Goal: Task Accomplishment & Management: Complete application form

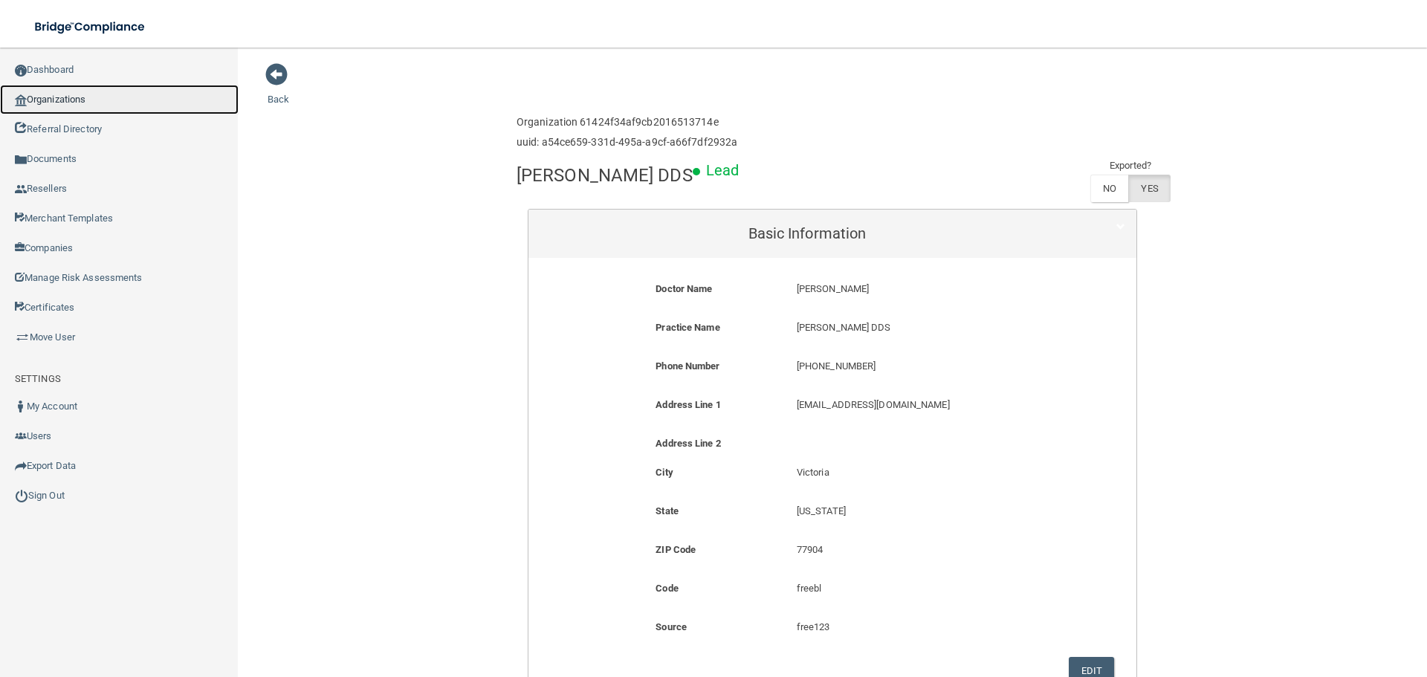
click at [91, 99] on link "Organizations" at bounding box center [119, 100] width 239 height 30
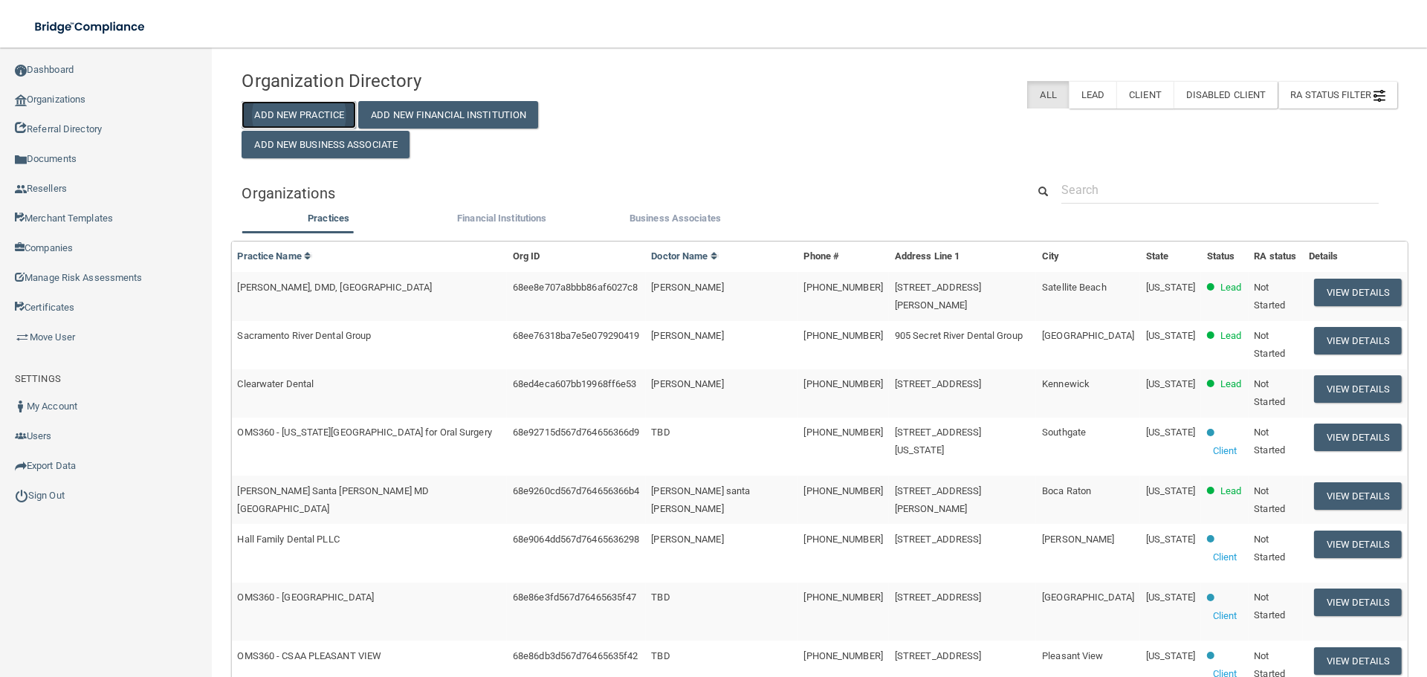
click at [296, 117] on button "Add New Practice" at bounding box center [298, 114] width 114 height 27
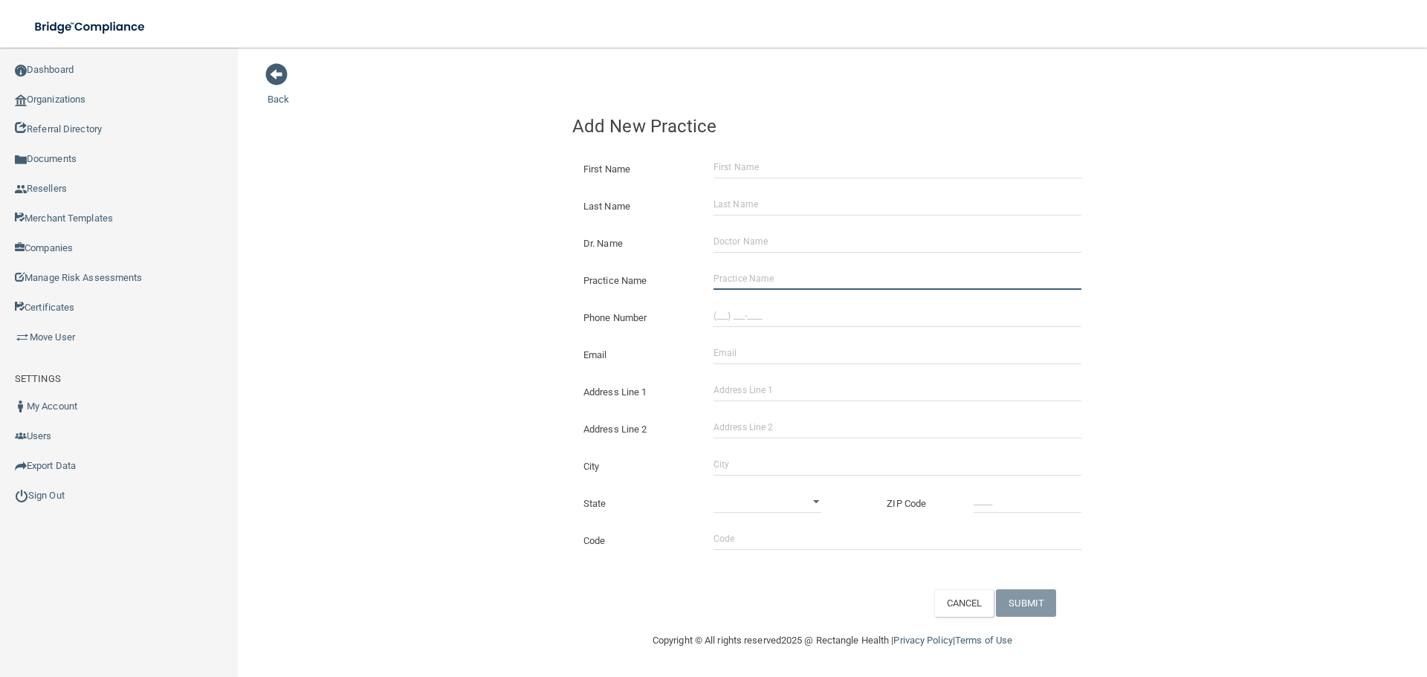
click at [769, 285] on input "Practice Name" at bounding box center [897, 279] width 368 height 22
paste input "Elevated Oral And Maxillofacial Surgery"
type input "Elevated Oral And Maxillofacial Surgery"
drag, startPoint x: 783, startPoint y: 311, endPoint x: 710, endPoint y: 311, distance: 73.6
click at [783, 311] on input "(___) ___-____" at bounding box center [897, 316] width 368 height 22
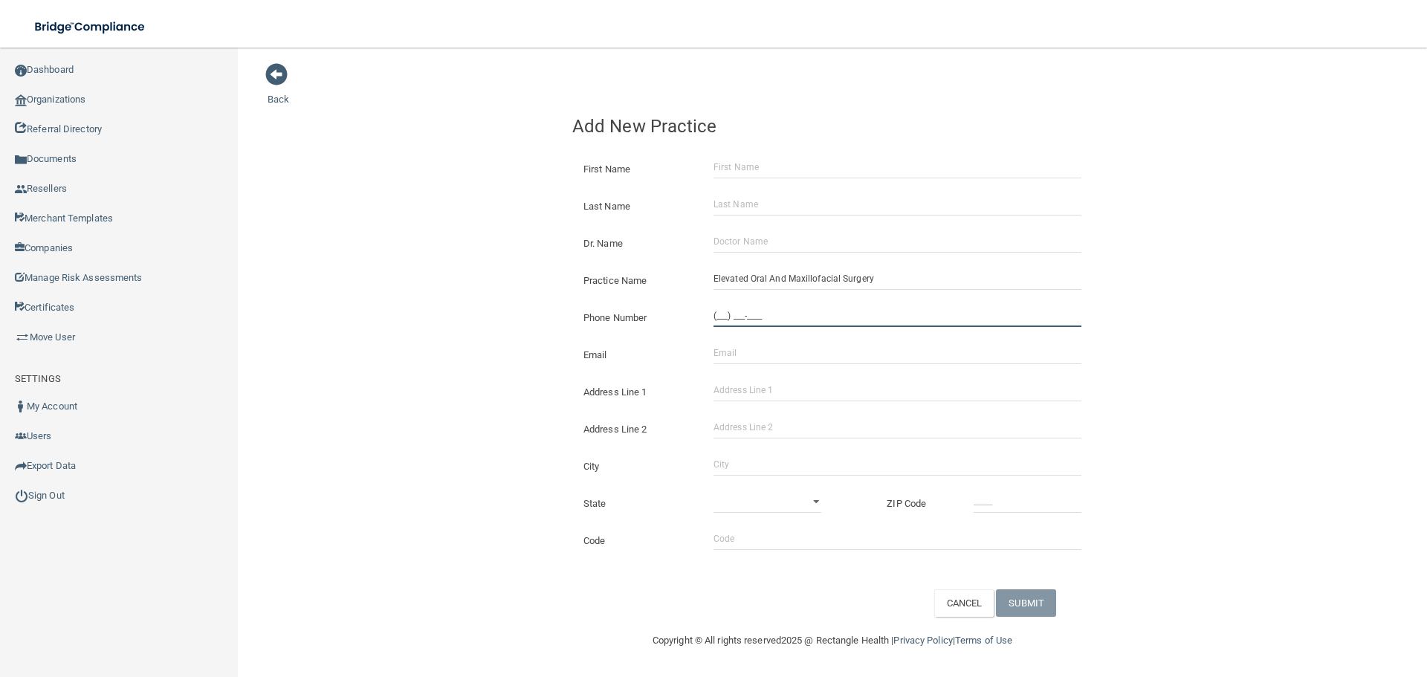
paste input "858) 788-9788"
type input "[PHONE_NUMBER]"
drag, startPoint x: 438, startPoint y: 250, endPoint x: 57, endPoint y: 205, distance: 383.1
click at [438, 250] on div "Back Add New Practice First Name Last Name Dr. Name Practice Name Elevated Oral…" at bounding box center [832, 339] width 1129 height 554
click at [791, 380] on input "Address Line 1" at bounding box center [897, 390] width 368 height 22
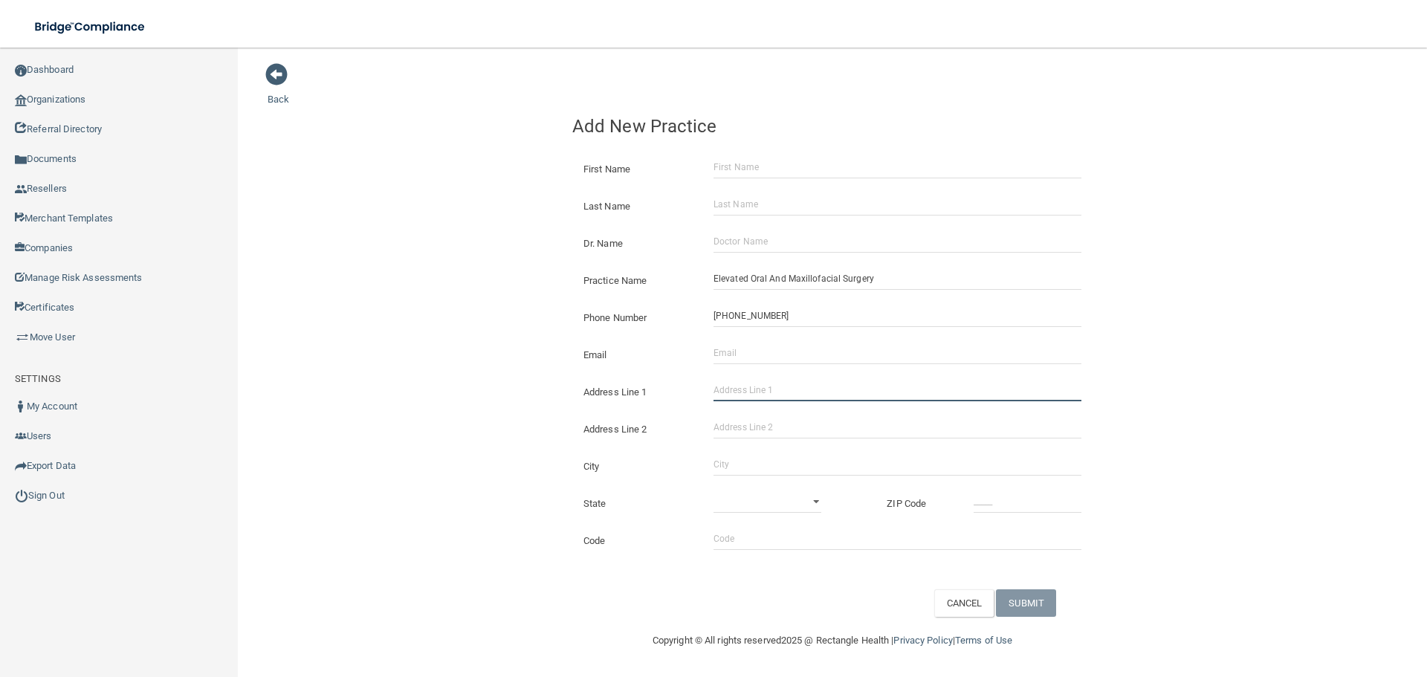
paste input "[STREET_ADDRESS]"
drag, startPoint x: 846, startPoint y: 390, endPoint x: 804, endPoint y: 389, distance: 42.4
click at [804, 389] on input "[STREET_ADDRESS]" at bounding box center [897, 390] width 368 height 22
type input "11710 El Camino Real"
click at [782, 428] on input "Address Line 2" at bounding box center [897, 427] width 368 height 22
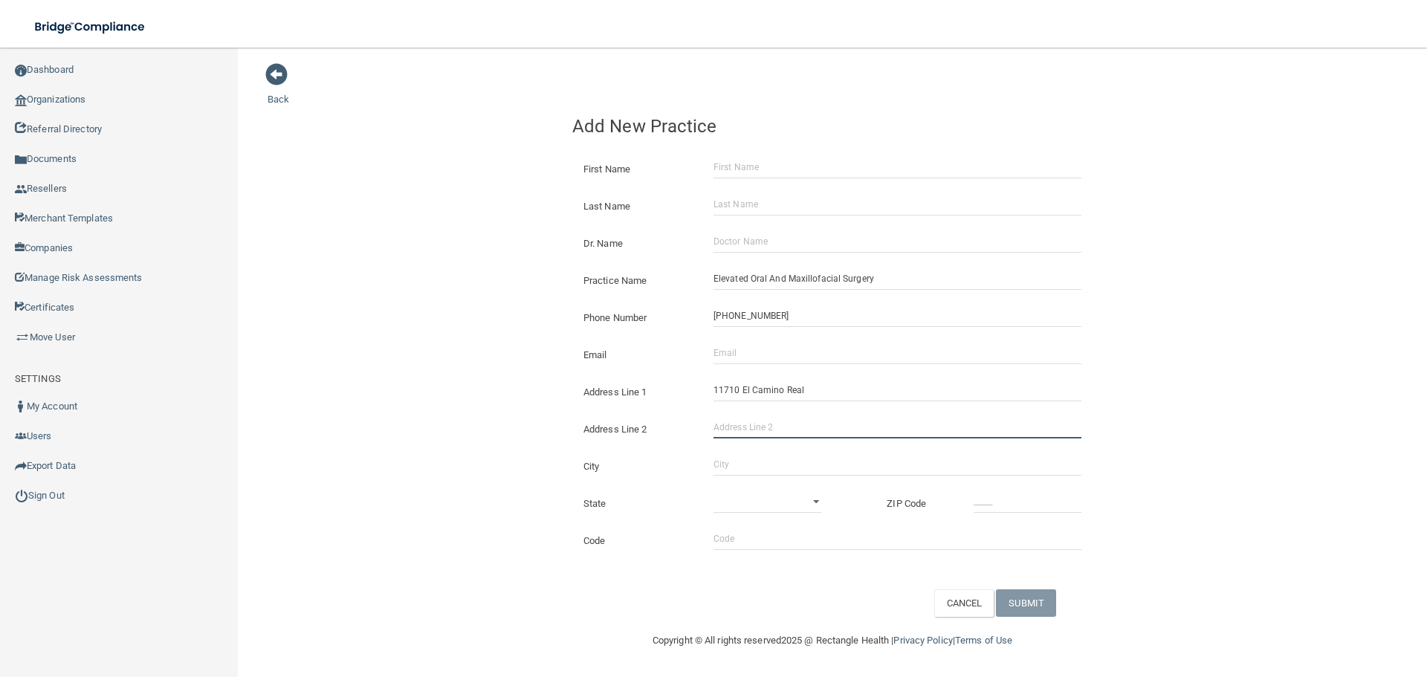
paste input "Suite 150"
type input "Suite 150"
click at [755, 465] on input "City" at bounding box center [897, 464] width 368 height 22
type input "[GEOGRAPHIC_DATA]"
click at [762, 510] on select "[US_STATE] [US_STATE] [US_STATE] [US_STATE] [US_STATE] [US_STATE] [US_STATE] [U…" at bounding box center [767, 501] width 108 height 22
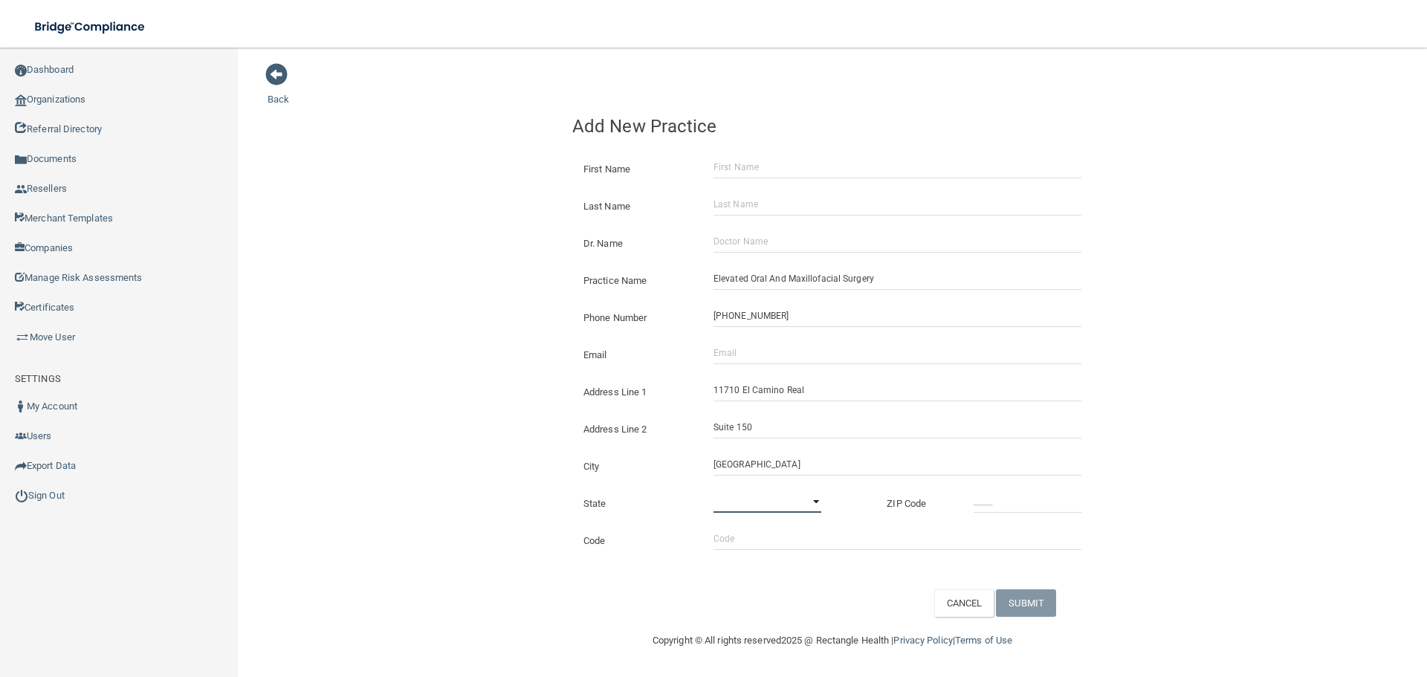
select select "4"
click at [713, 490] on select "[US_STATE] [US_STATE] [US_STATE] [US_STATE] [US_STATE] [US_STATE] [US_STATE] [U…" at bounding box center [767, 501] width 108 height 22
click at [972, 497] on div at bounding box center [1027, 501] width 130 height 22
click at [993, 499] on input "_____" at bounding box center [1027, 501] width 108 height 22
type input "92130"
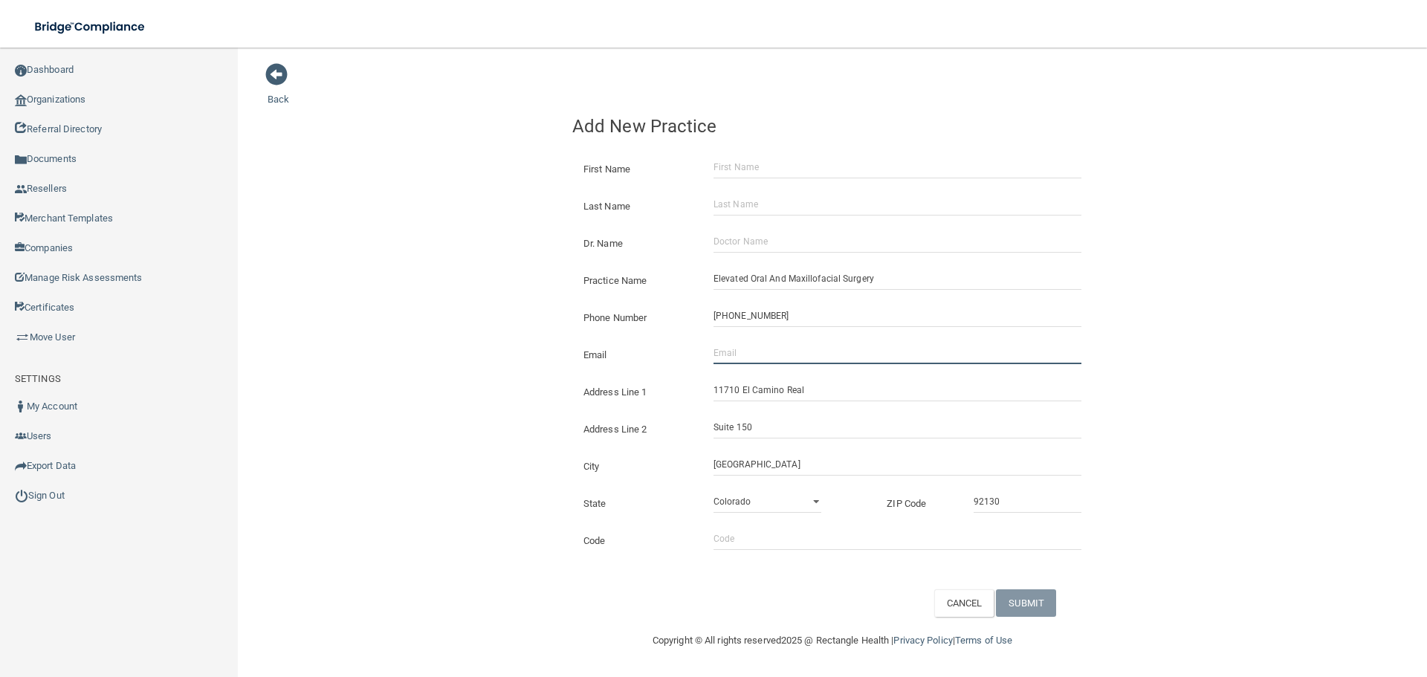
click at [818, 361] on input "Email" at bounding box center [897, 353] width 368 height 22
paste input "[EMAIL_ADDRESS][DOMAIN_NAME]"
type input "[EMAIL_ADDRESS][DOMAIN_NAME]"
click at [276, 312] on div "Back Add New Practice First Name Last Name Dr. Name Practice Name Elevated Oral…" at bounding box center [832, 339] width 1129 height 554
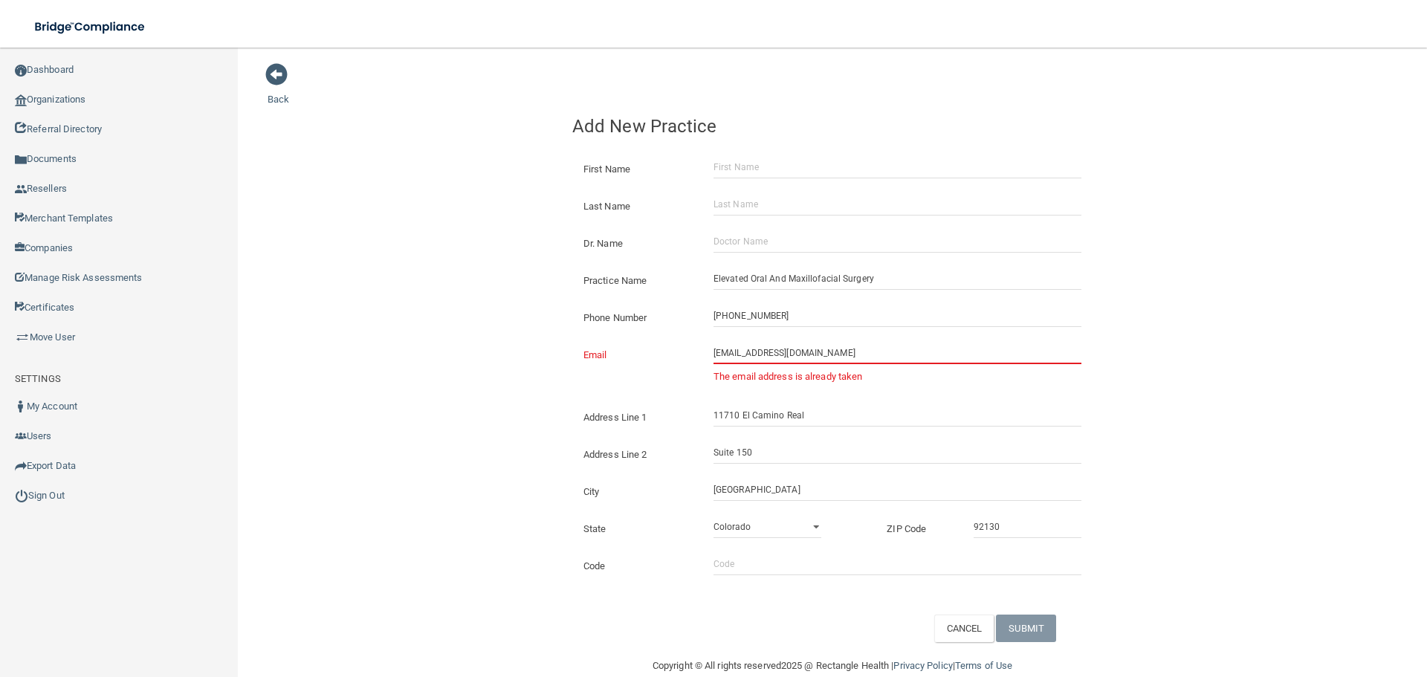
click at [764, 339] on div "Email [EMAIL_ADDRESS][DOMAIN_NAME] The email address is already taken" at bounding box center [832, 362] width 542 height 62
click at [764, 340] on div "Email [EMAIL_ADDRESS][DOMAIN_NAME] The email address is already taken" at bounding box center [832, 362] width 542 height 62
click at [764, 342] on input "[EMAIL_ADDRESS][DOMAIN_NAME]" at bounding box center [897, 353] width 368 height 22
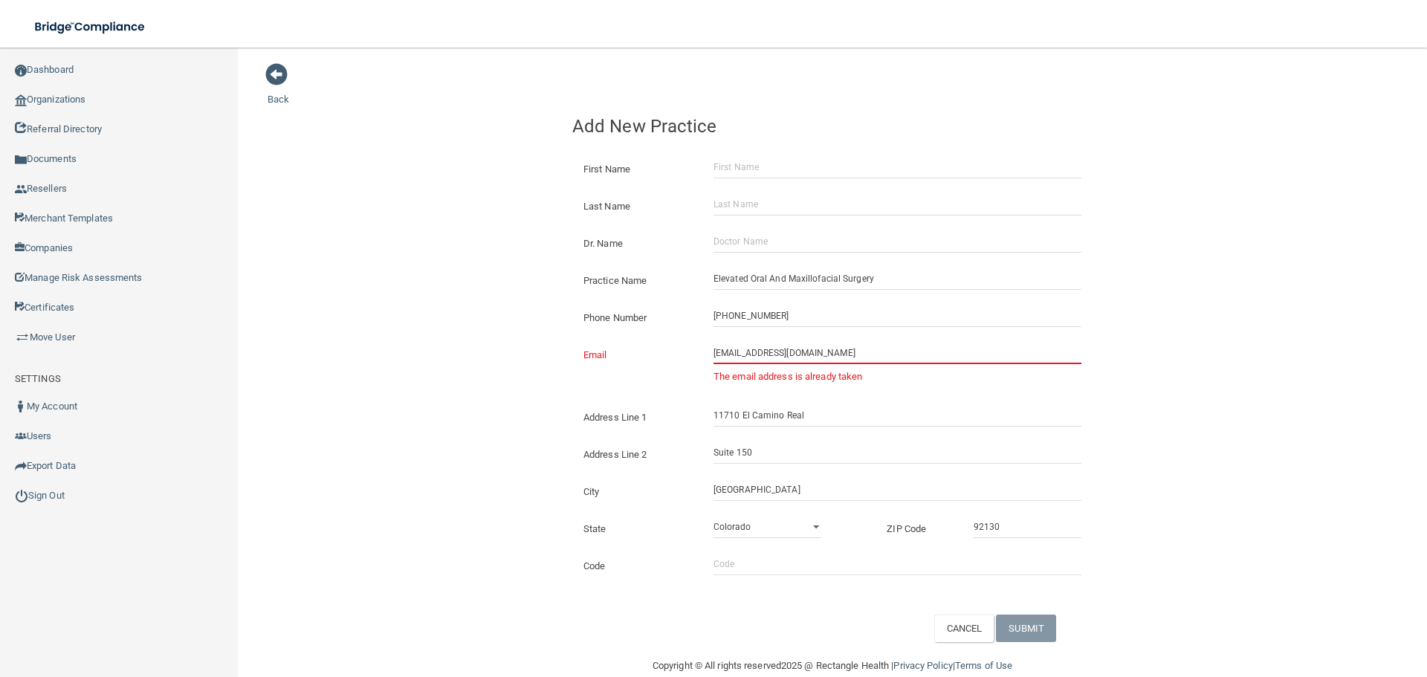
click at [764, 342] on input "[EMAIL_ADDRESS][DOMAIN_NAME]" at bounding box center [897, 353] width 368 height 22
click at [130, 107] on link "Organizations" at bounding box center [119, 100] width 239 height 30
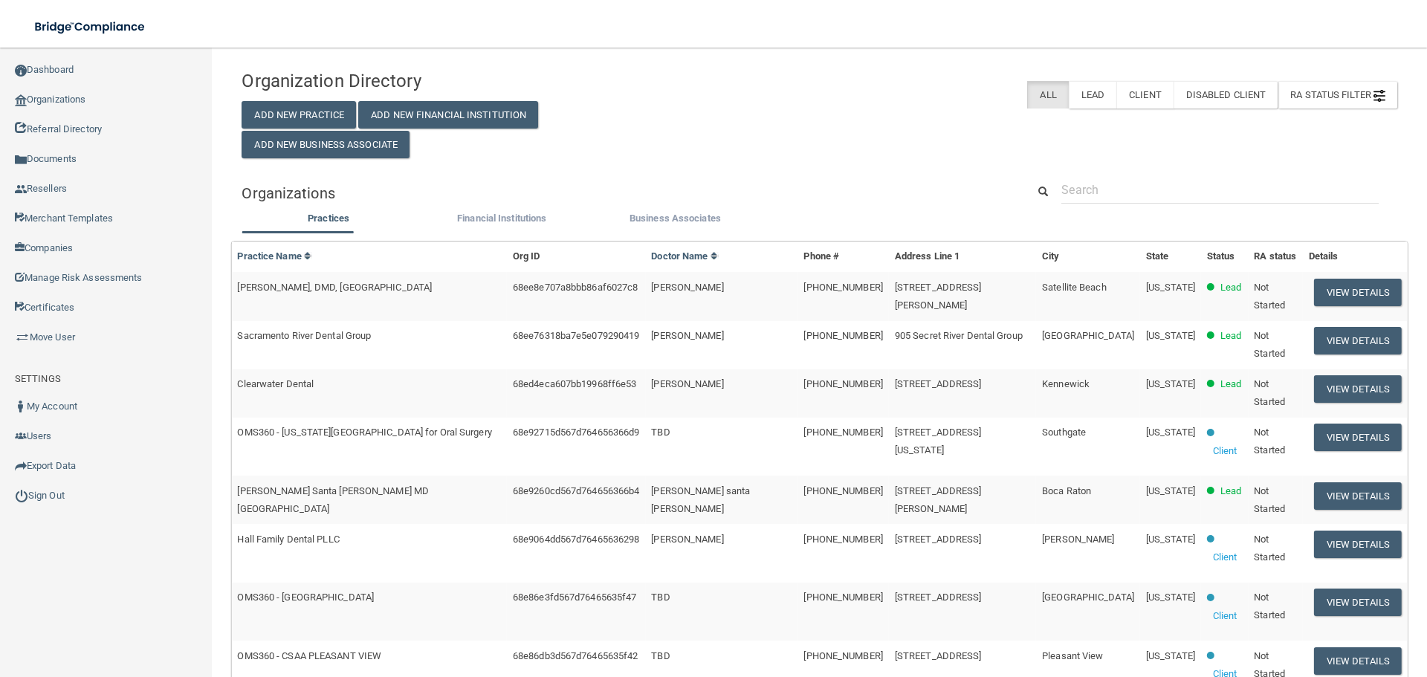
click at [1158, 175] on div "Organization Directory Add New Practice Add New Financial Institution Add New B…" at bounding box center [818, 607] width 1155 height 1091
click at [1144, 187] on input "text" at bounding box center [1219, 189] width 317 height 27
paste input "[EMAIL_ADDRESS][DOMAIN_NAME]"
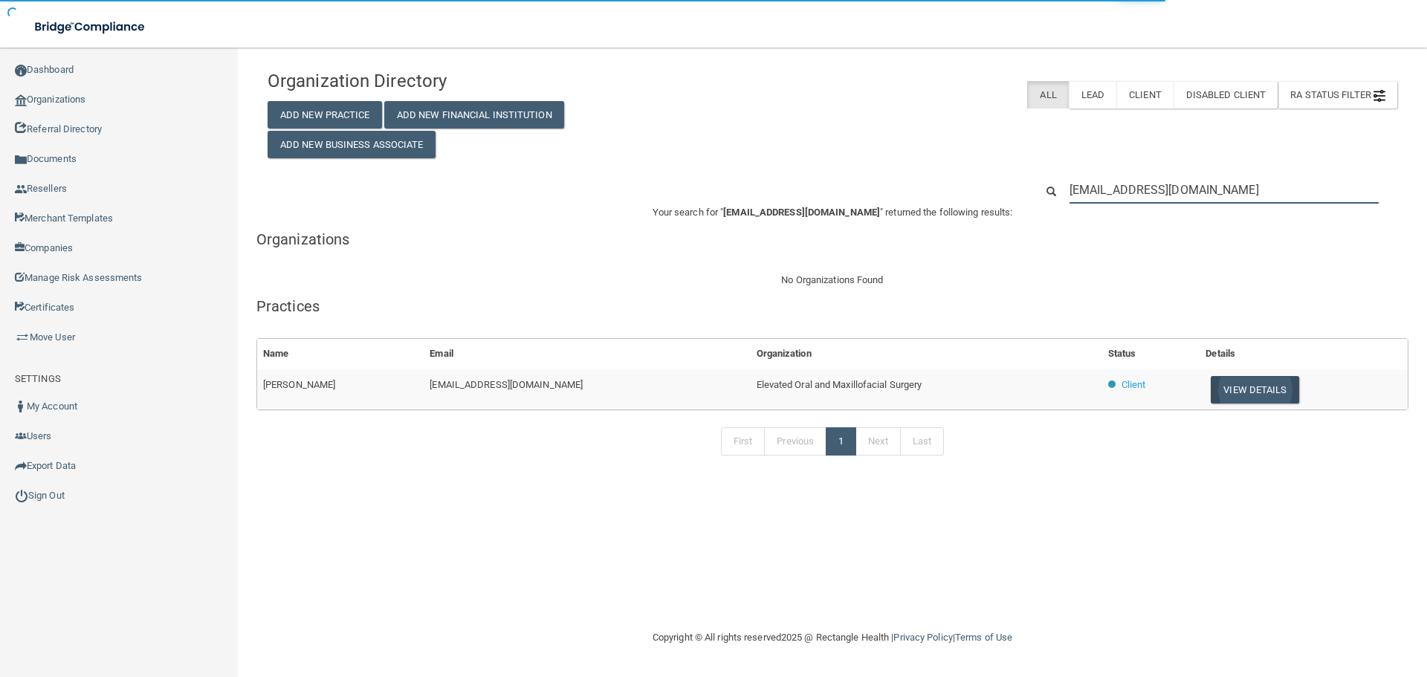
type input "[EMAIL_ADDRESS][DOMAIN_NAME]"
click at [1220, 382] on button "View Details" at bounding box center [1254, 389] width 88 height 27
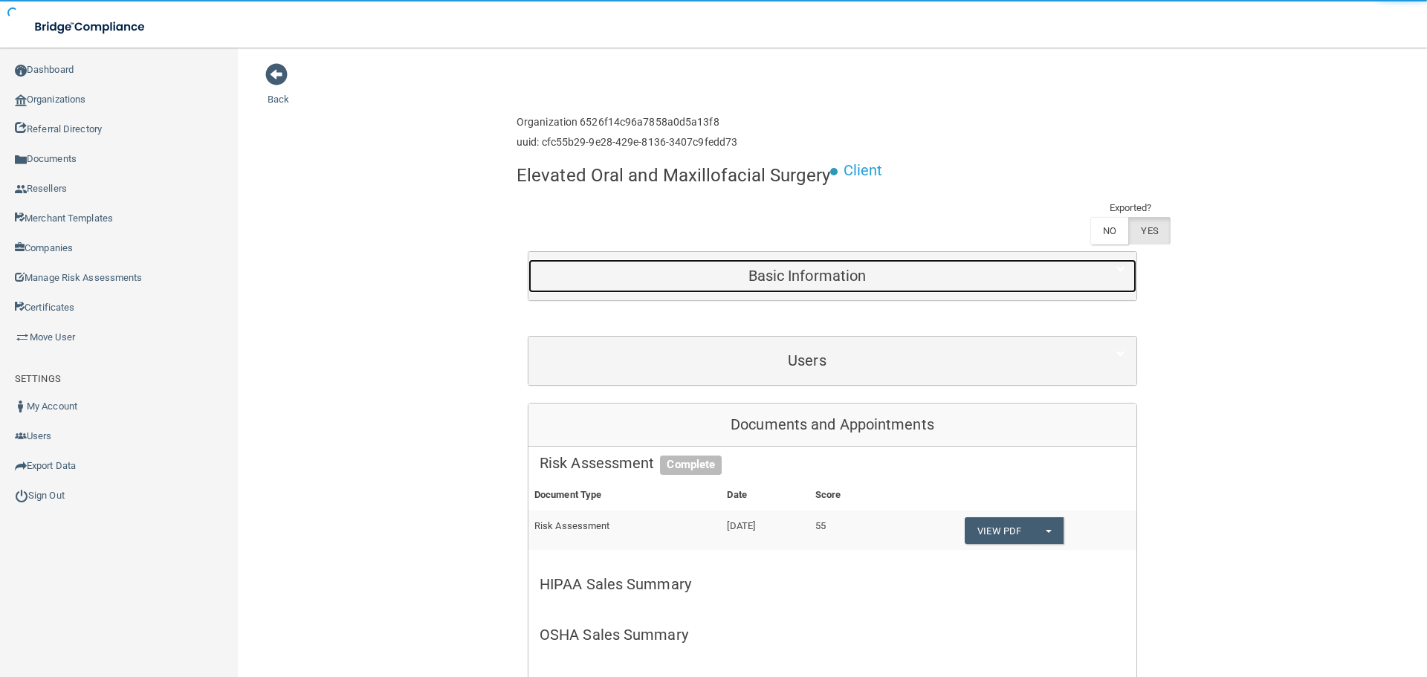
click at [886, 282] on h5 "Basic Information" at bounding box center [806, 276] width 535 height 16
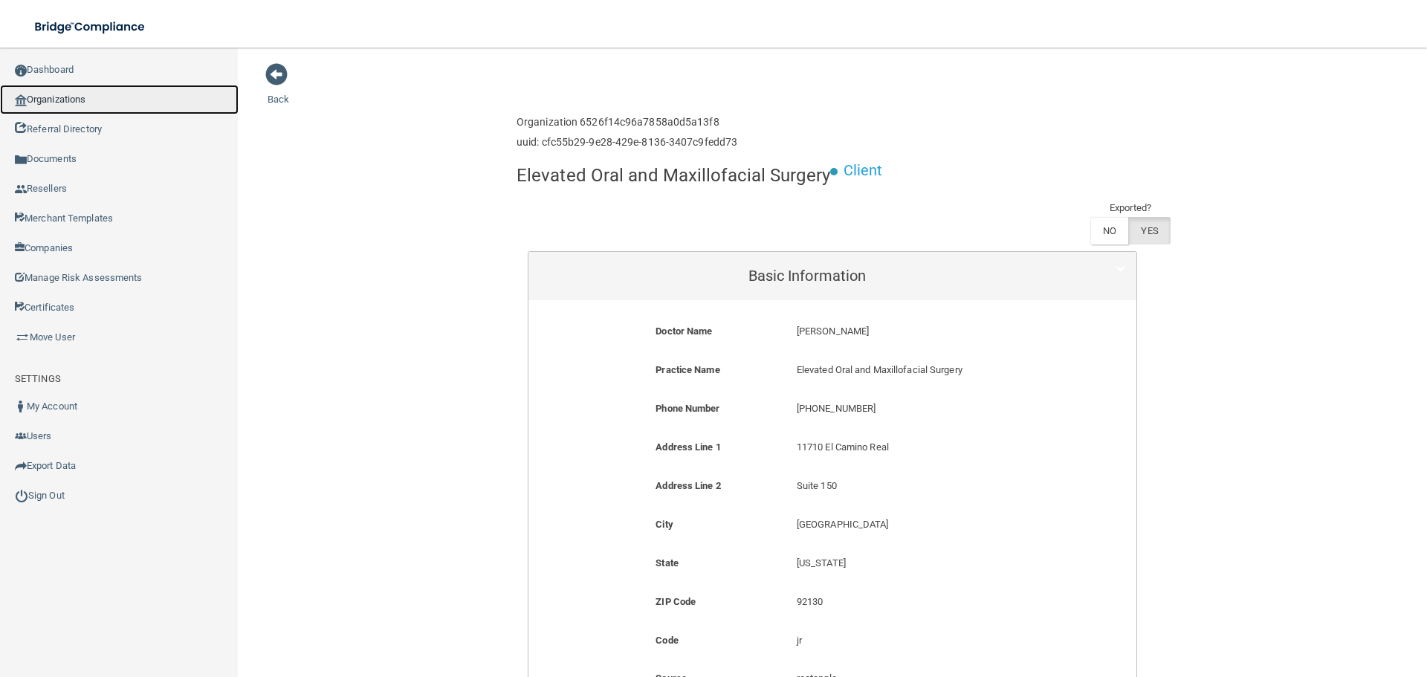
click at [136, 107] on link "Organizations" at bounding box center [119, 100] width 239 height 30
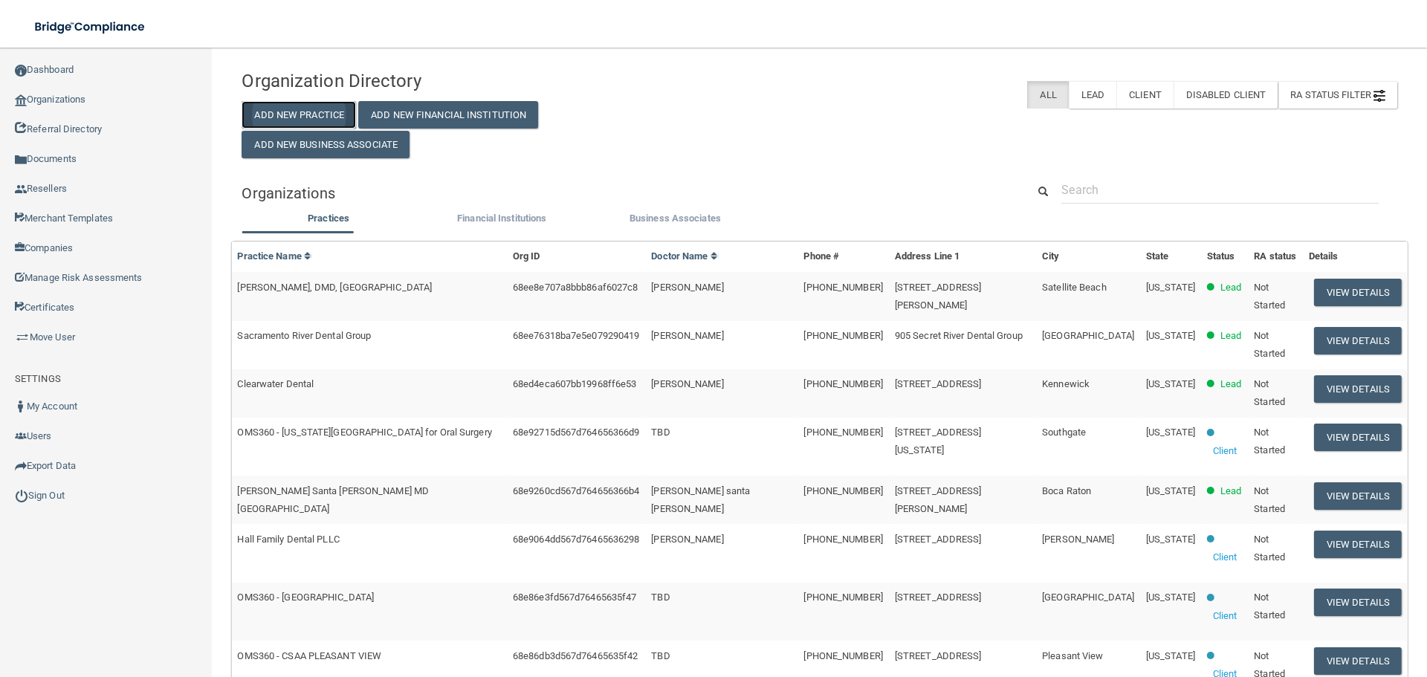
click at [295, 116] on button "Add New Practice" at bounding box center [298, 114] width 114 height 27
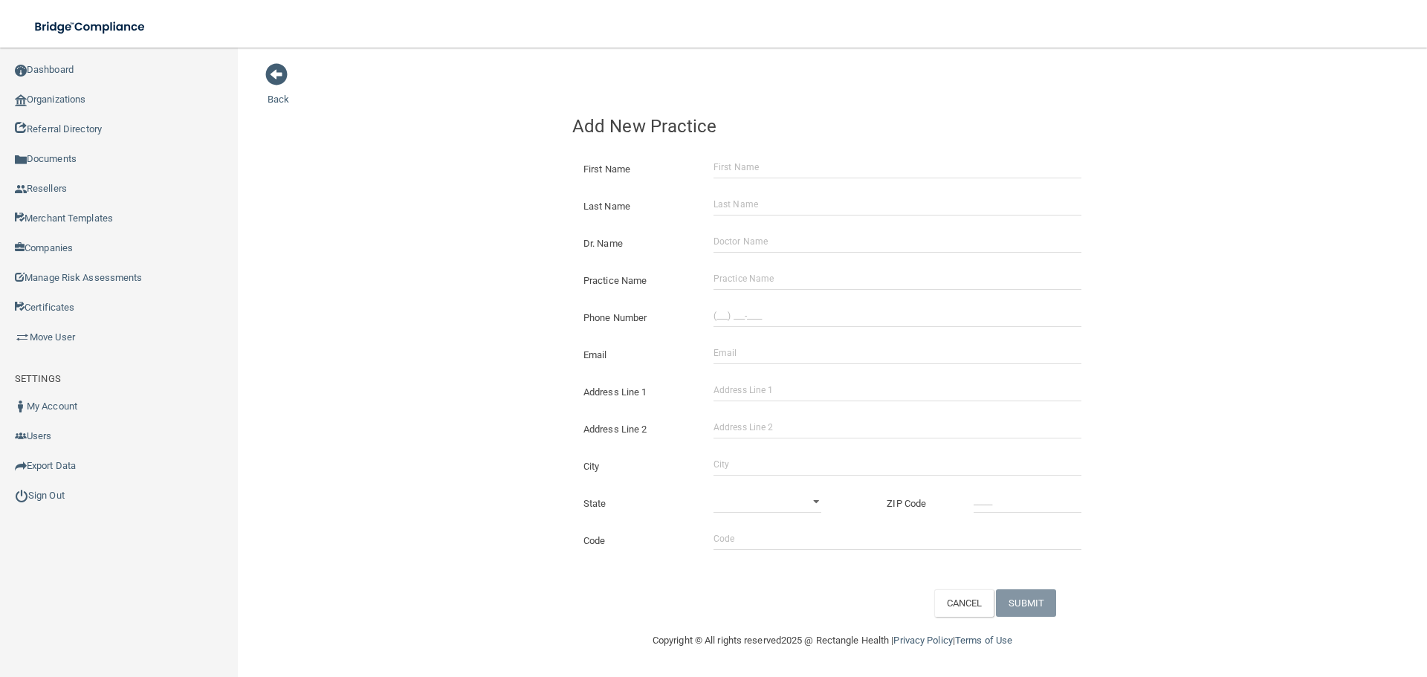
click at [756, 264] on div "Practice Name" at bounding box center [832, 274] width 542 height 37
click at [756, 273] on input "Practice Name" at bounding box center [897, 279] width 368 height 22
paste input "[PERSON_NAME] and [PERSON_NAME] Family Dentistry- [GEOGRAPHIC_DATA]"
type input "[PERSON_NAME] and [PERSON_NAME] Family Dentistry- [GEOGRAPHIC_DATA]"
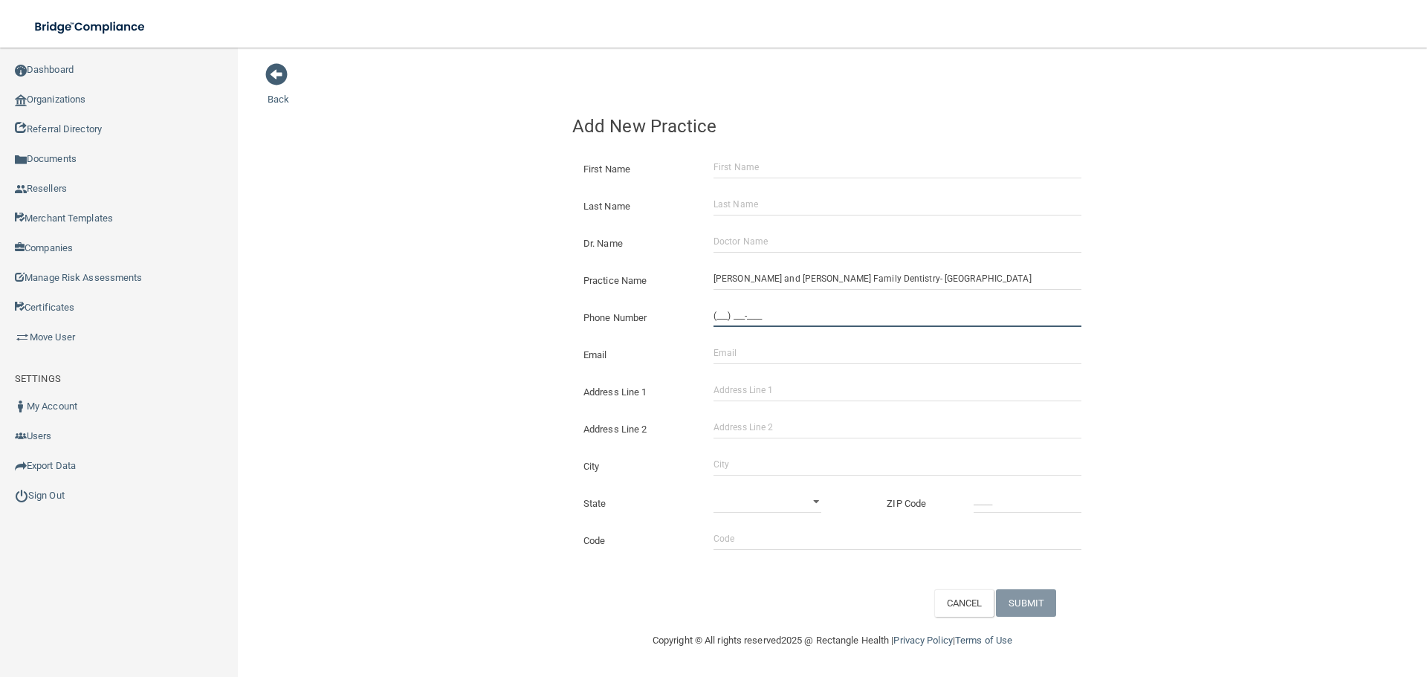
drag, startPoint x: 759, startPoint y: 317, endPoint x: 629, endPoint y: 321, distance: 129.4
click at [759, 317] on input "(___) ___-____" at bounding box center [897, 316] width 368 height 22
paste input "270) 544-0843"
type input "[PHONE_NUMBER]"
click at [374, 286] on div "Back Add New Practice First Name Last Name Dr. Name Practice Name [PERSON_NAME]…" at bounding box center [832, 339] width 1129 height 554
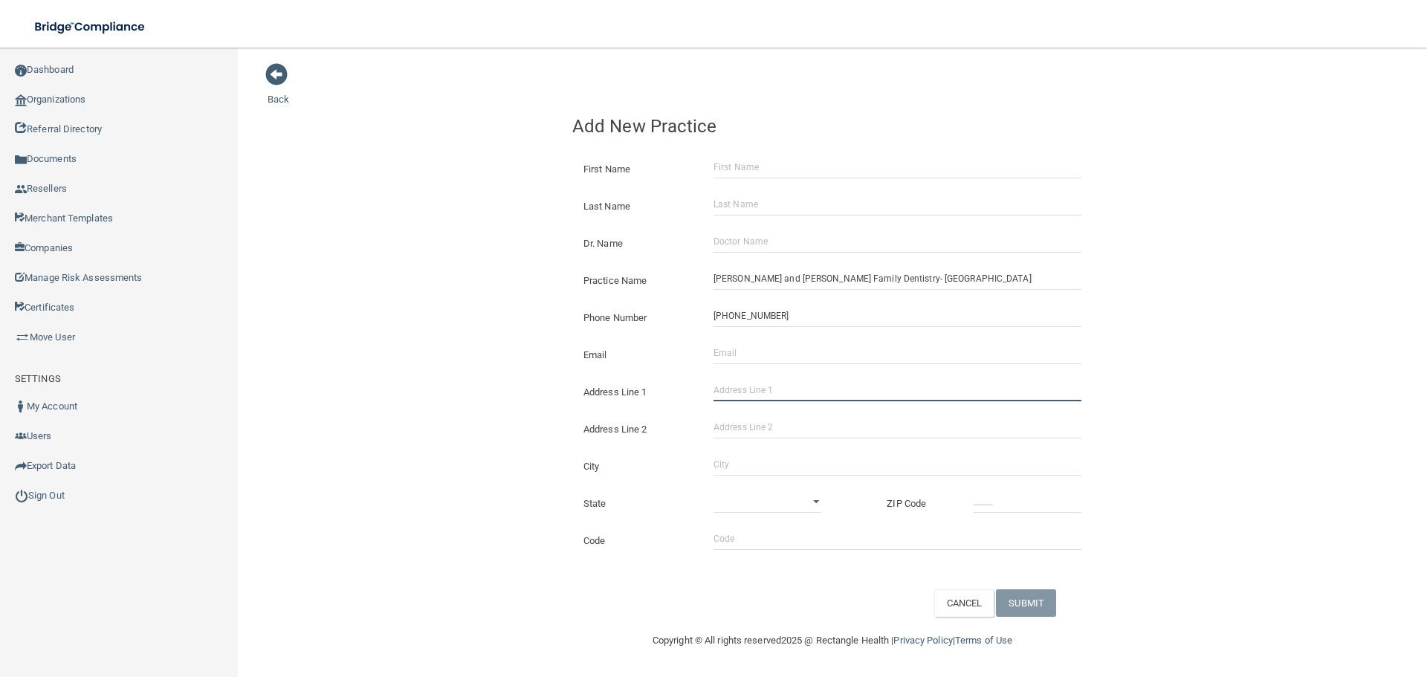
click at [769, 386] on input "Address Line 1" at bounding box center [897, 390] width 368 height 22
paste input "[STREET_ADDRESS]"
type input "[STREET_ADDRESS]"
click at [752, 475] on input "City" at bounding box center [897, 464] width 368 height 22
type input "Elizabethtown"
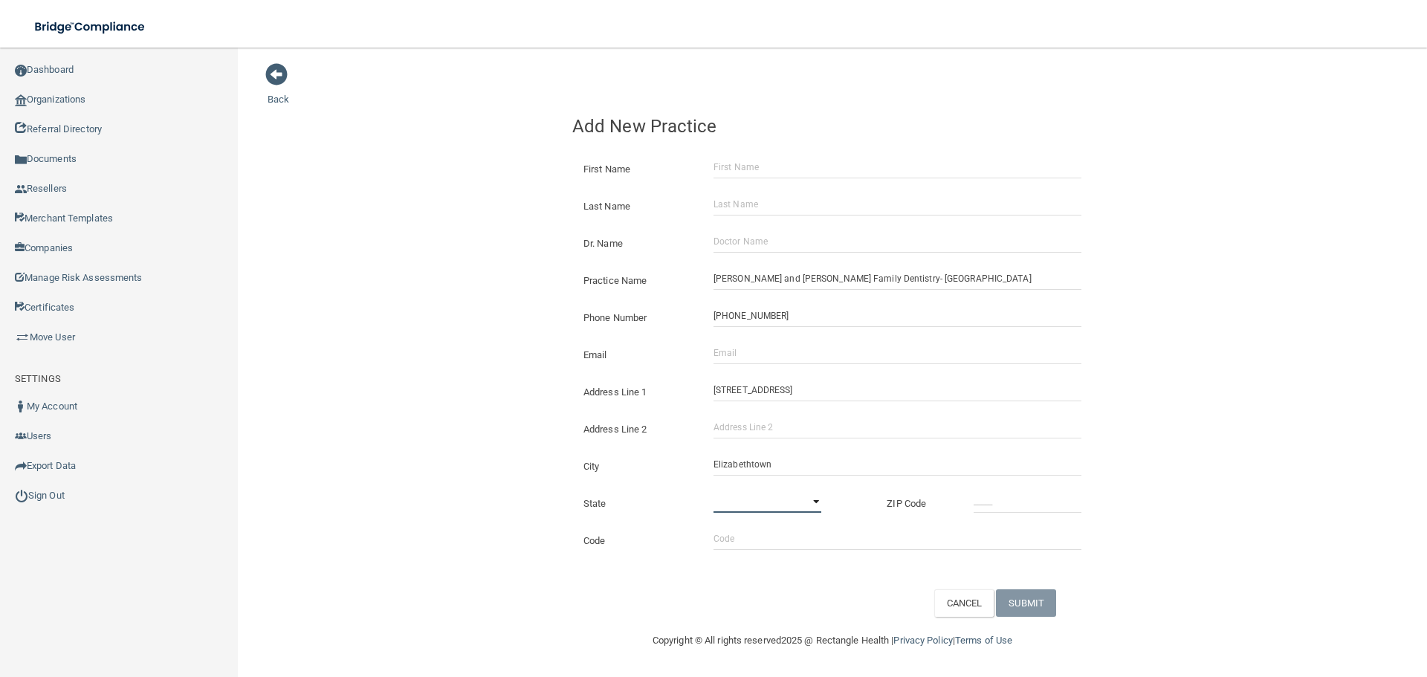
click at [759, 503] on select "[US_STATE] [US_STATE] [US_STATE] [US_STATE] [US_STATE] [US_STATE] [US_STATE] [U…" at bounding box center [767, 501] width 108 height 22
select select "17"
click at [713, 490] on select "[US_STATE] [US_STATE] [US_STATE] [US_STATE] [US_STATE] [US_STATE] [US_STATE] [U…" at bounding box center [767, 501] width 108 height 22
click at [1066, 484] on div "State [US_STATE] [US_STATE] [US_STATE] [US_STATE] [US_STATE] [US_STATE] [US_STA…" at bounding box center [832, 497] width 542 height 37
click at [1031, 510] on input "_____" at bounding box center [1027, 501] width 108 height 22
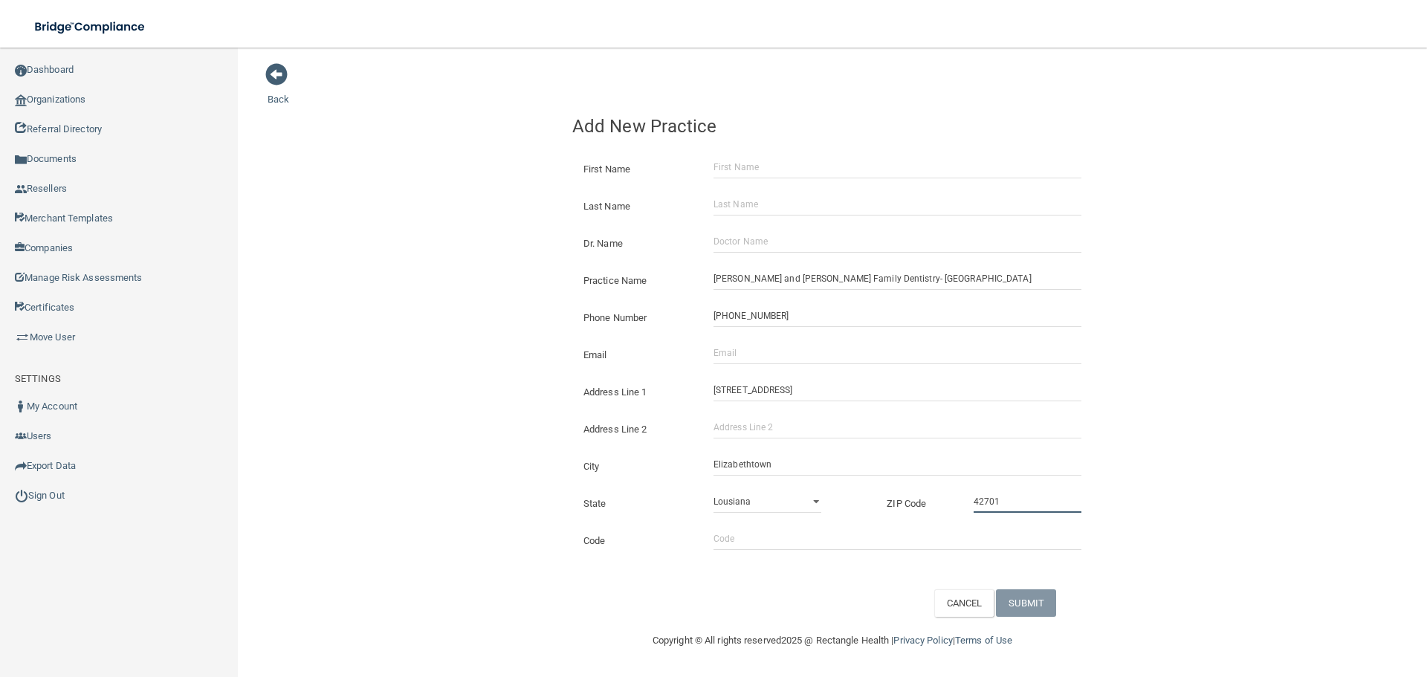
type input "42701"
click at [457, 330] on div "Back Add New Practice First Name Last Name Dr. Name Practice Name [PERSON_NAME]…" at bounding box center [832, 339] width 1129 height 554
drag, startPoint x: 768, startPoint y: 358, endPoint x: 724, endPoint y: 355, distance: 43.9
click at [768, 358] on input "Email" at bounding box center [897, 353] width 368 height 22
paste input "[EMAIL_ADDRESS][DOMAIN_NAME]"
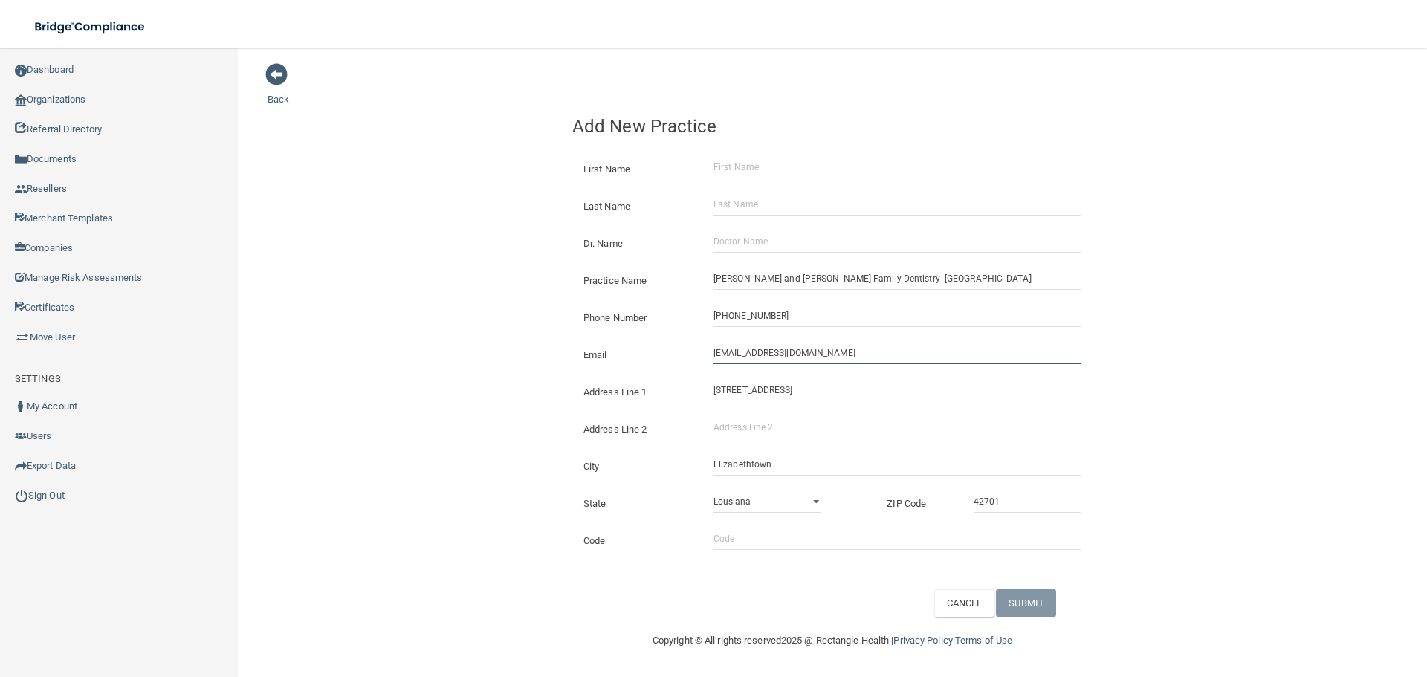
type input "[EMAIL_ADDRESS][DOMAIN_NAME]"
drag, startPoint x: 375, startPoint y: 302, endPoint x: 542, endPoint y: 317, distance: 167.2
click at [375, 302] on div "Back Add New Practice First Name Last Name Dr. Name Practice Name [PERSON_NAME]…" at bounding box center [832, 339] width 1129 height 554
drag, startPoint x: 735, startPoint y: 356, endPoint x: 539, endPoint y: 353, distance: 195.4
click at [539, 353] on div "Back Add New Practice First Name Last Name Dr. Name Practice Name [PERSON_NAME]…" at bounding box center [832, 339] width 1129 height 554
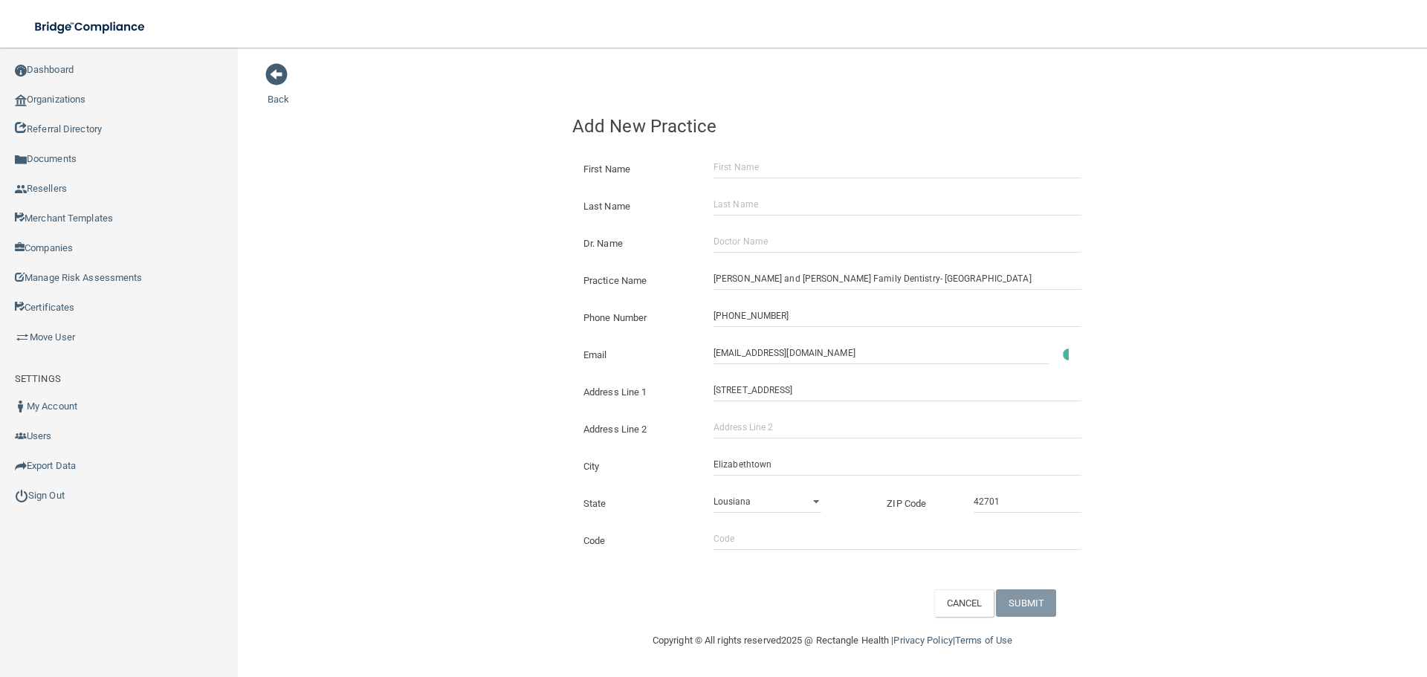
click at [534, 350] on div "Back Add New Practice First Name Last Name Dr. Name Practice Name [PERSON_NAME]…" at bounding box center [832, 339] width 1129 height 554
click at [803, 237] on input "Dr. Name" at bounding box center [897, 241] width 368 height 22
paste input "Dr. [PERSON_NAME]"
click at [735, 237] on input "Dr. [PERSON_NAME]" at bounding box center [897, 241] width 368 height 22
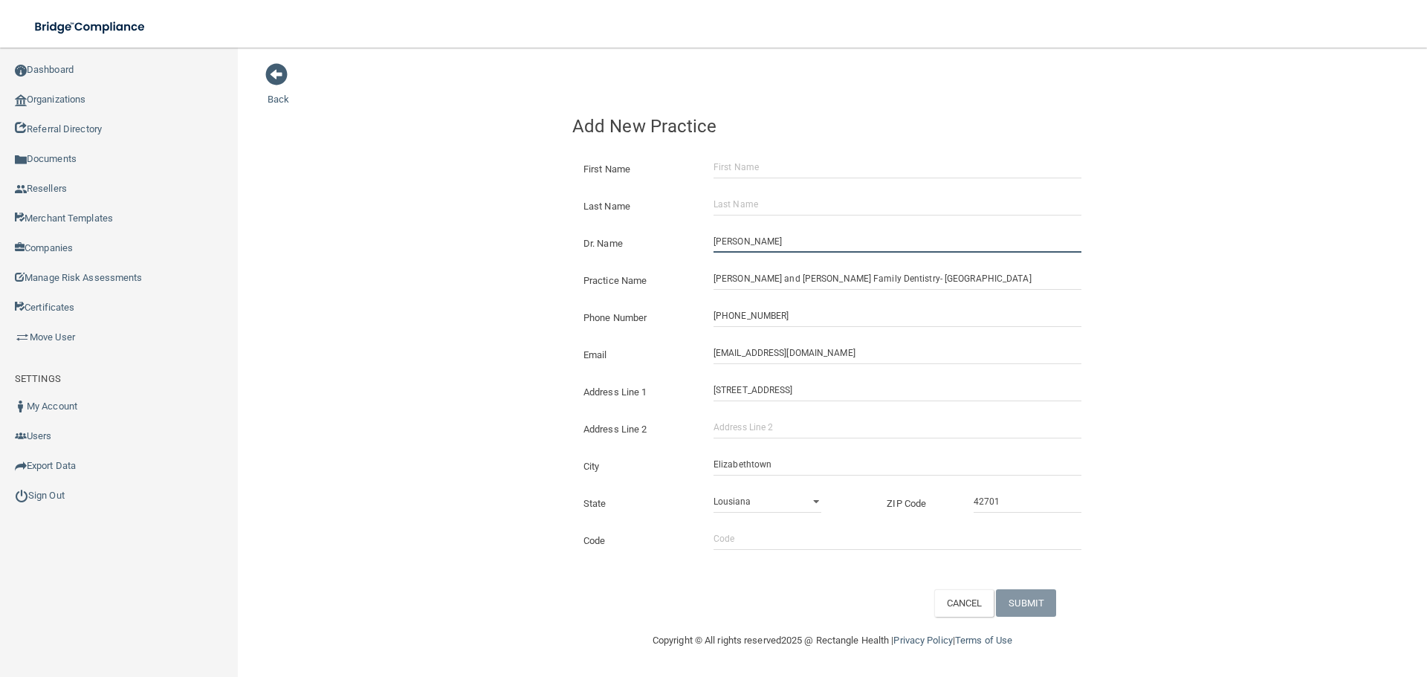
paste input "Mark"
type input "Dr. [PERSON_NAME]"
drag, startPoint x: 722, startPoint y: 158, endPoint x: 763, endPoint y: 167, distance: 42.6
click at [722, 158] on input "First Name" at bounding box center [897, 167] width 368 height 22
paste input "[PERSON_NAME]"
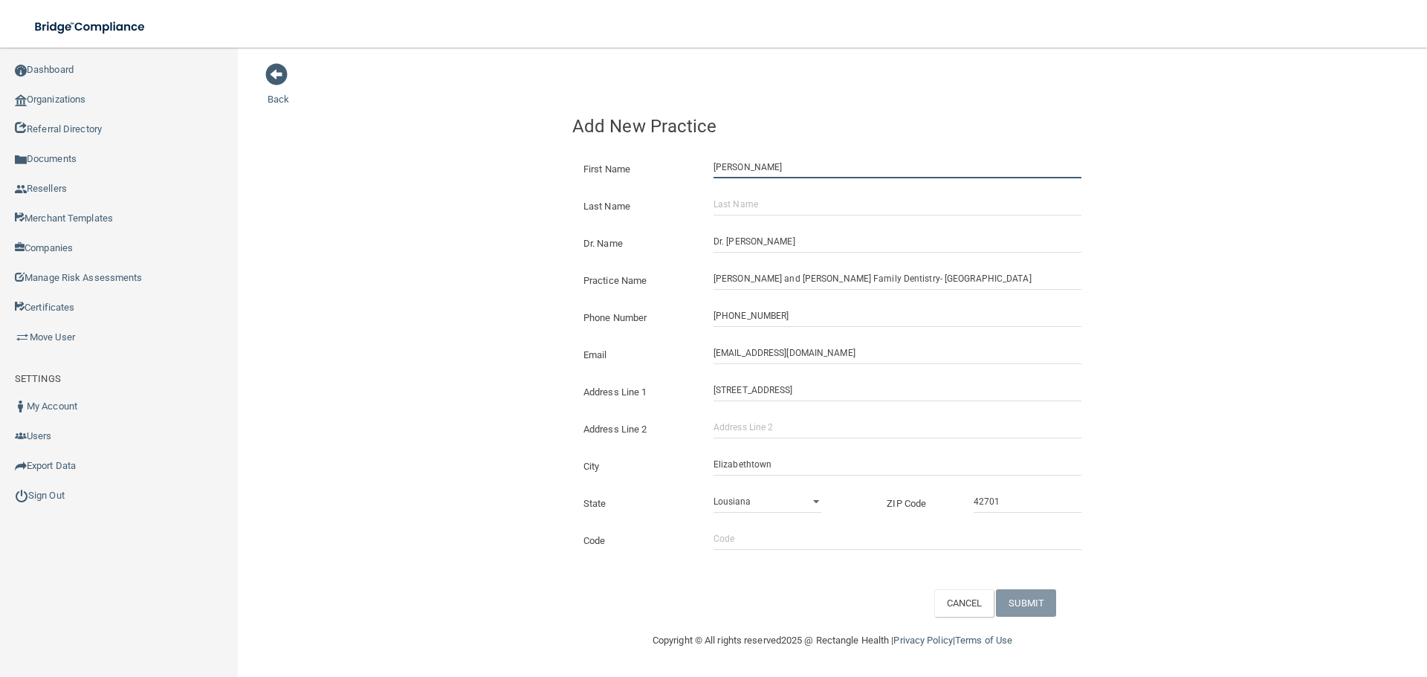
click at [770, 170] on input "[PERSON_NAME]" at bounding box center [897, 167] width 368 height 22
type input "[PERSON_NAME]"
drag, startPoint x: 756, startPoint y: 215, endPoint x: 777, endPoint y: 232, distance: 27.5
click at [755, 215] on input "Last Name" at bounding box center [897, 204] width 368 height 22
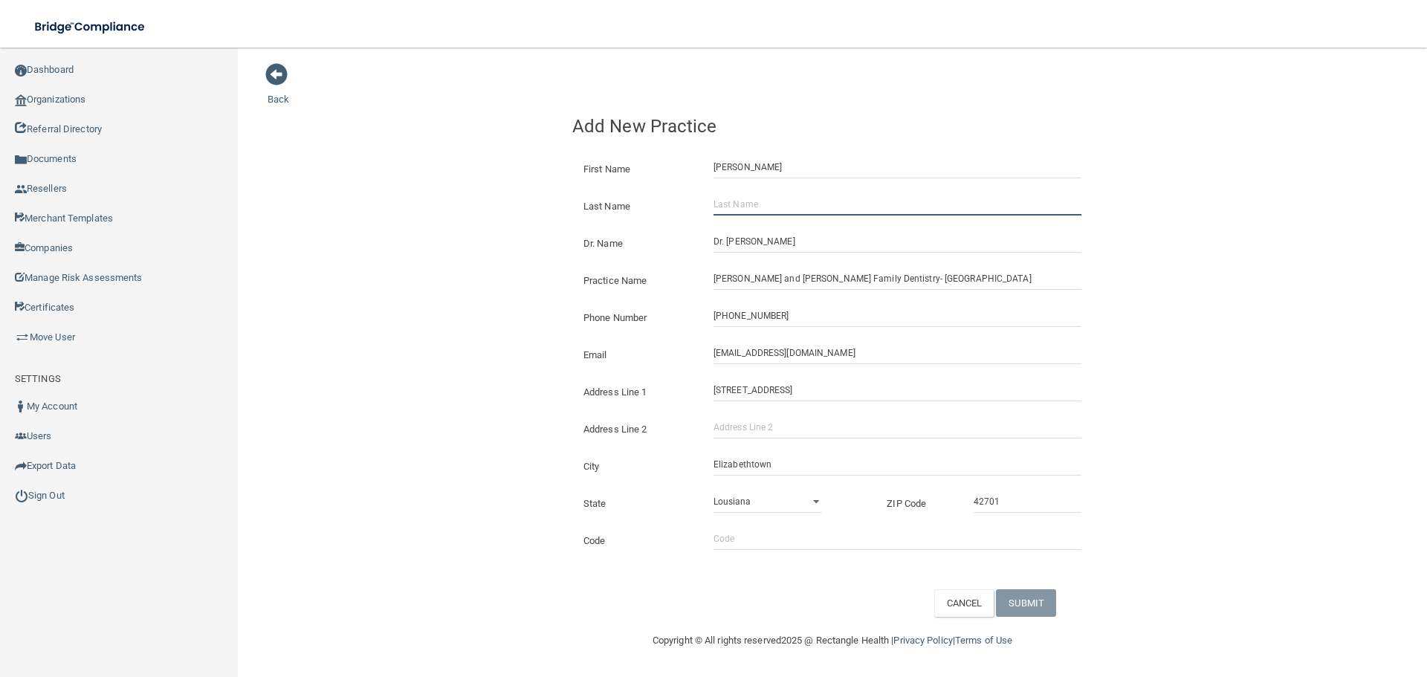
paste input "[PERSON_NAME]"
type input "[PERSON_NAME]"
click at [1042, 586] on form "First Name [PERSON_NAME] Last Name [PERSON_NAME] Dr. Name Dr. [PERSON_NAME] Pra…" at bounding box center [832, 381] width 520 height 472
click at [1043, 602] on button "SUBMIT" at bounding box center [1026, 602] width 60 height 27
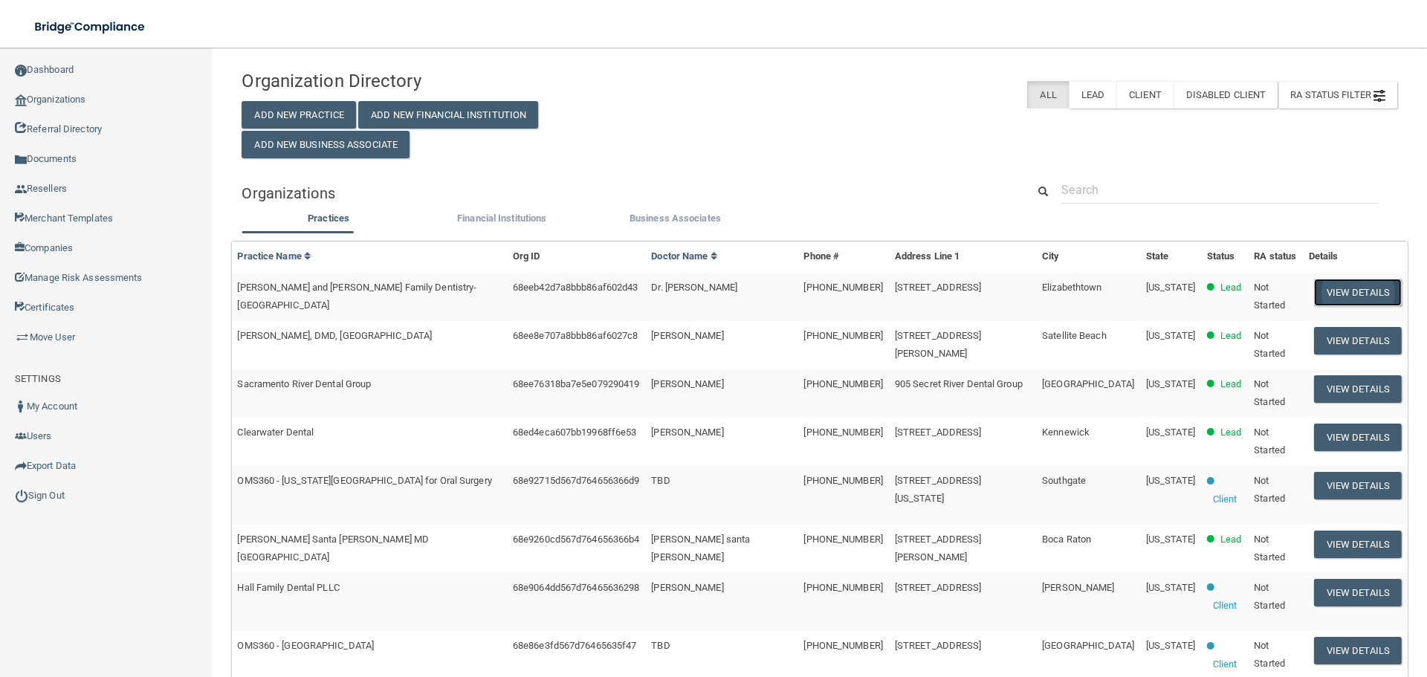
click at [1346, 298] on button "View Details" at bounding box center [1358, 292] width 88 height 27
